Goal: Task Accomplishment & Management: Complete application form

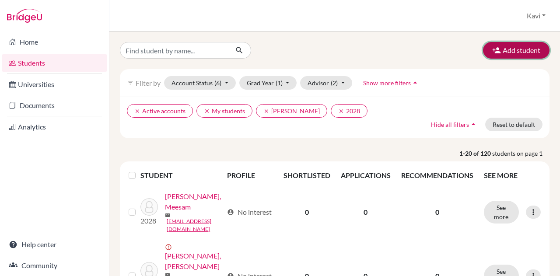
scroll to position [414, 0]
click at [508, 52] on button "Add student" at bounding box center [516, 50] width 66 height 17
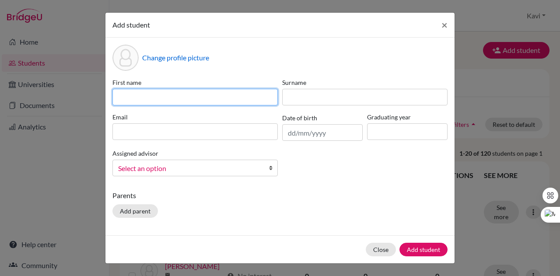
click at [150, 93] on input at bounding box center [194, 97] width 165 height 17
type input "a"
type input "Ally"
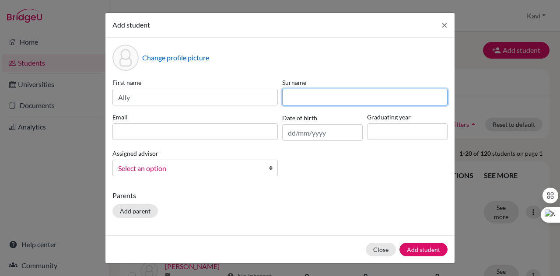
click at [327, 98] on input at bounding box center [364, 97] width 165 height 17
type input "Lim"
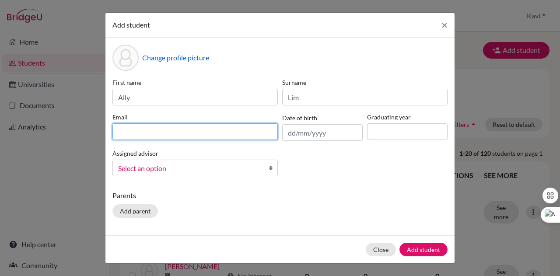
click at [182, 133] on input at bounding box center [194, 131] width 165 height 17
type input "[EMAIL_ADDRESS][PERSON_NAME][DOMAIN_NAME]"
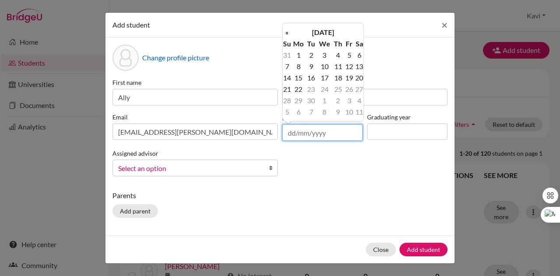
click at [336, 133] on input "text" at bounding box center [322, 132] width 80 height 17
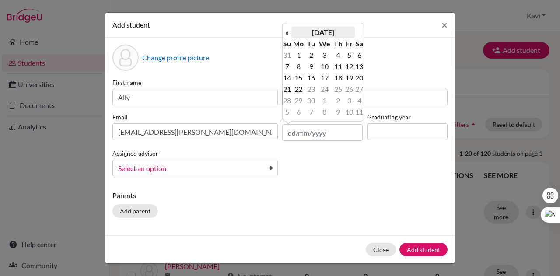
click at [346, 33] on th "[DATE]" at bounding box center [322, 32] width 63 height 11
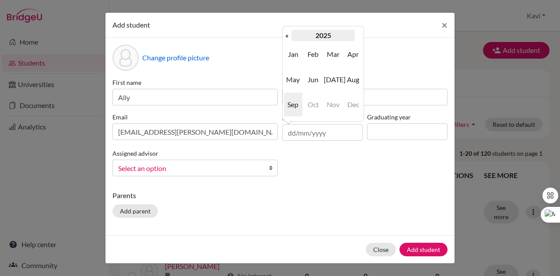
click at [311, 36] on th "2025" at bounding box center [322, 35] width 63 height 11
click at [288, 35] on th "«" at bounding box center [287, 35] width 9 height 11
click at [287, 37] on th "«" at bounding box center [287, 35] width 9 height 11
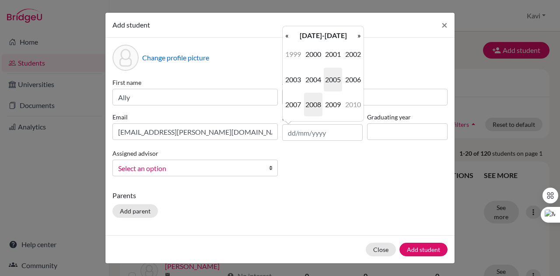
click at [319, 105] on span "2008" at bounding box center [313, 105] width 18 height 24
click at [317, 105] on span "Oct" at bounding box center [313, 105] width 18 height 24
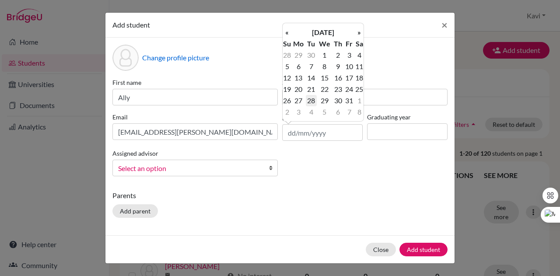
click at [309, 100] on td "28" at bounding box center [311, 100] width 11 height 11
type input "[DATE]"
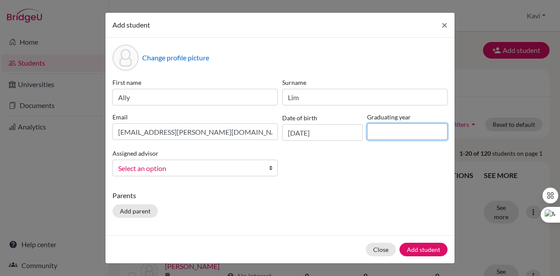
click at [388, 131] on input at bounding box center [407, 131] width 80 height 17
type input "2026"
click at [341, 197] on p "Parents" at bounding box center [279, 195] width 335 height 10
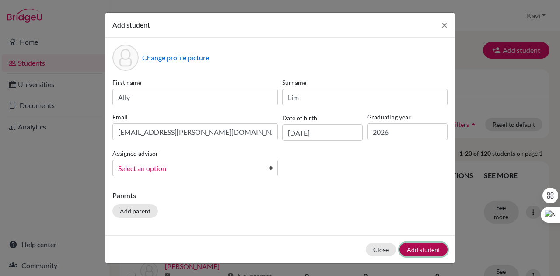
click at [433, 248] on button "Add student" at bounding box center [423, 250] width 48 height 14
